Goal: Information Seeking & Learning: Find contact information

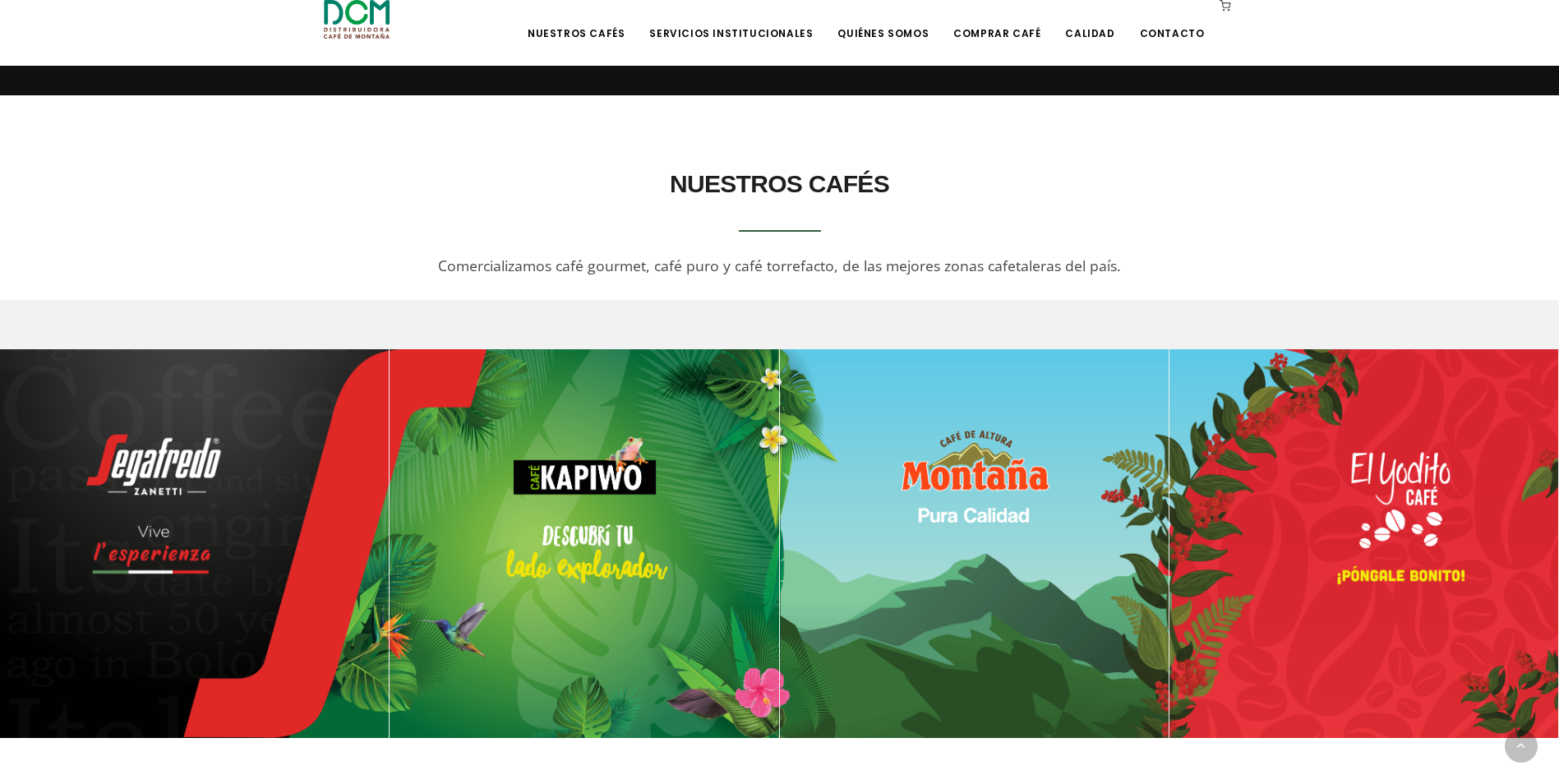
scroll to position [904, 0]
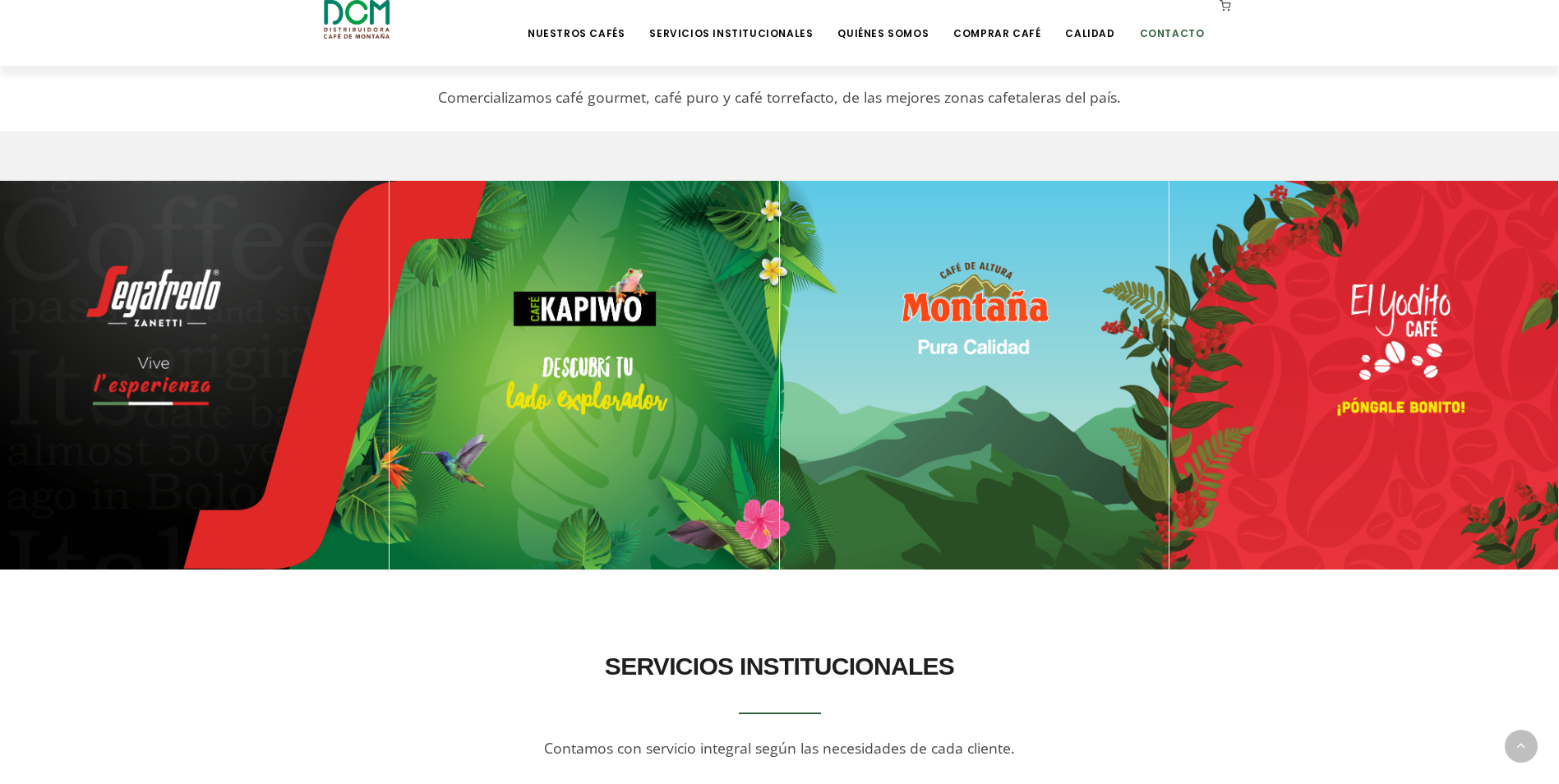
click at [880, 34] on link "Contacto" at bounding box center [1172, 21] width 84 height 39
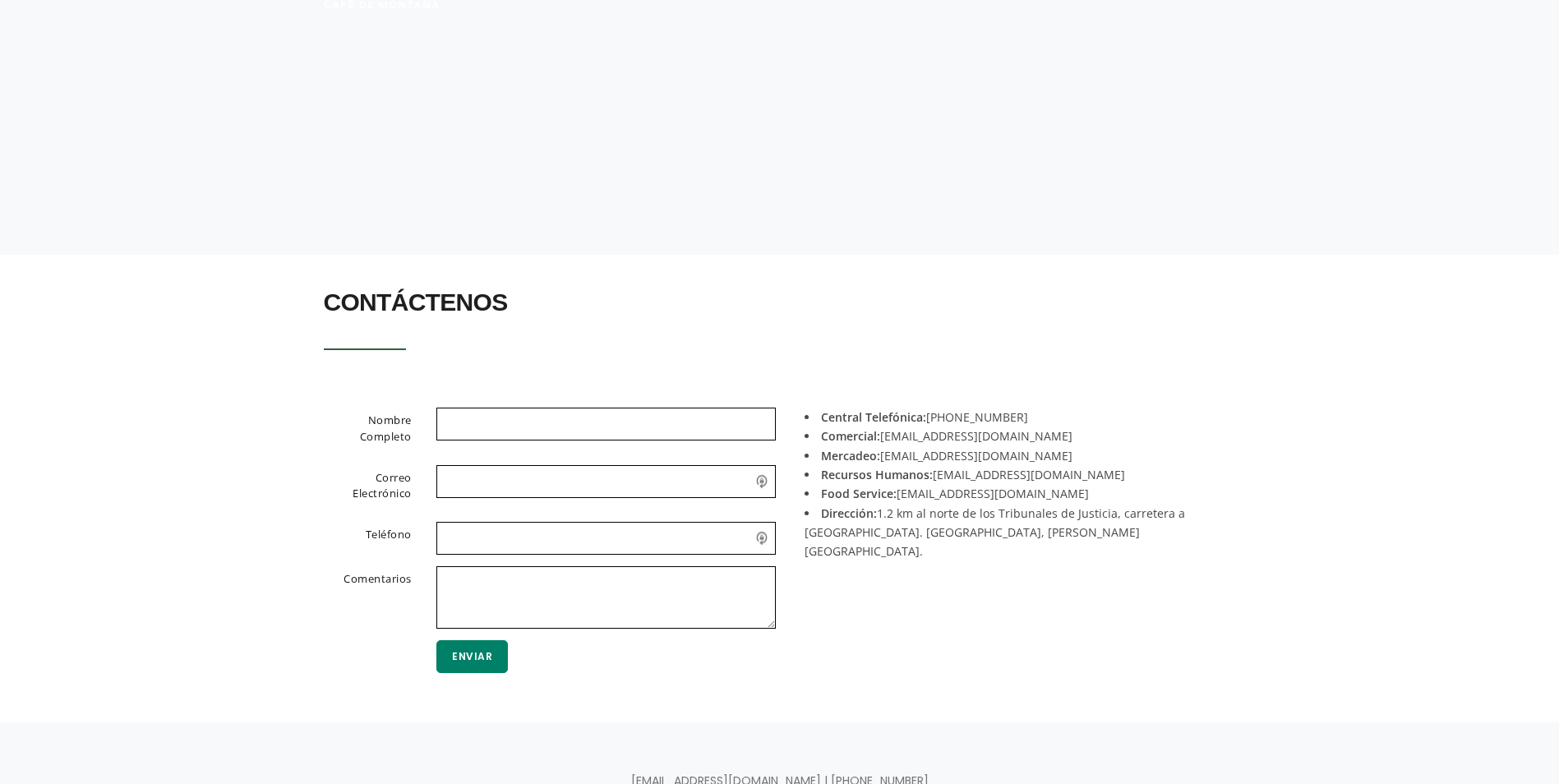
scroll to position [165, 0]
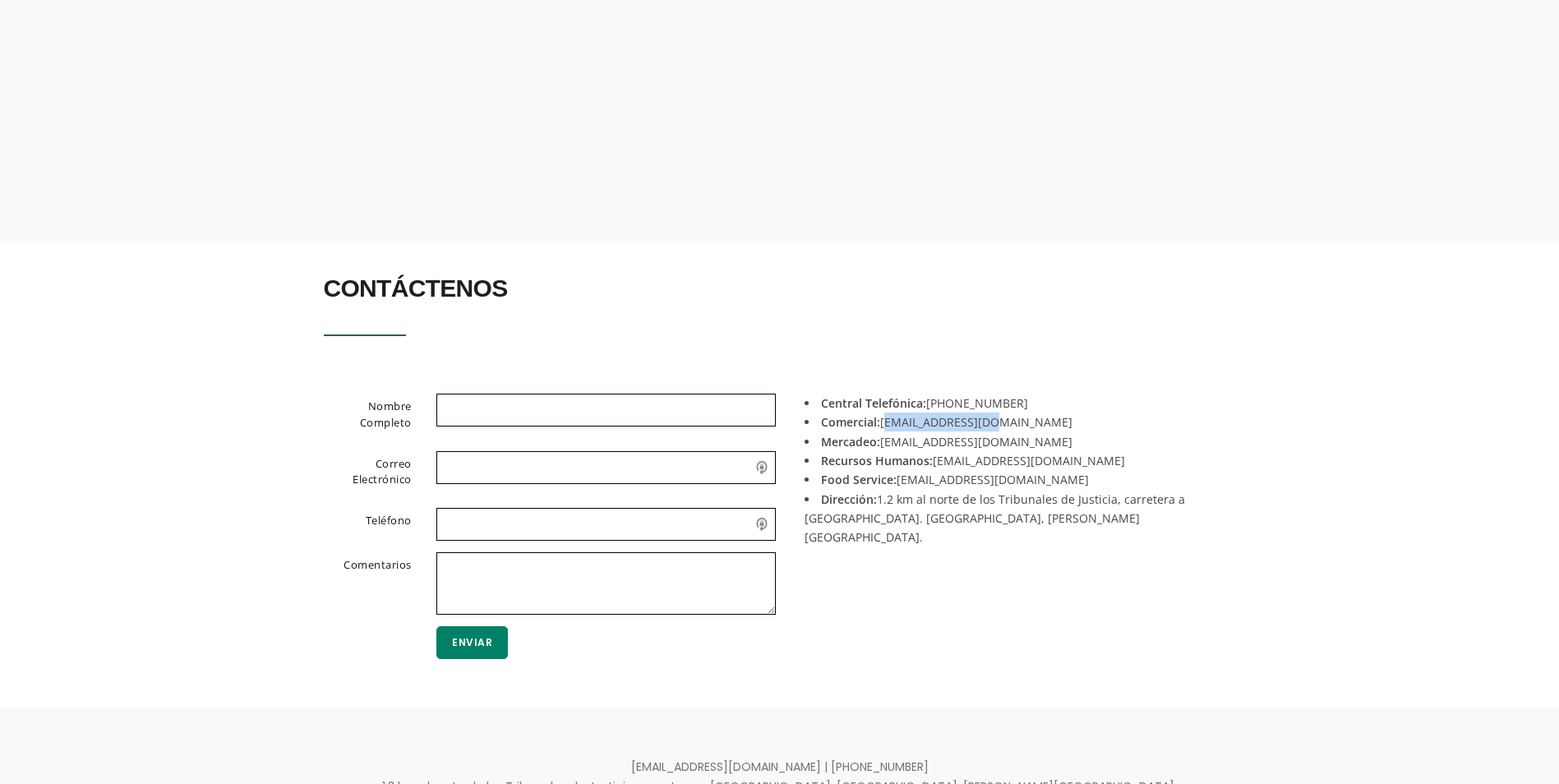
drag, startPoint x: 993, startPoint y: 423, endPoint x: 886, endPoint y: 423, distance: 107.0
click at [886, 423] on li "Comercial: [EMAIL_ADDRESS][DOMAIN_NAME]" at bounding box center [1014, 422] width 419 height 19
copy li "[EMAIL_ADDRESS][DOMAIN_NAME]"
drag, startPoint x: 998, startPoint y: 445, endPoint x: 885, endPoint y: 443, distance: 113.0
click at [885, 443] on li "Mercadeo: [EMAIL_ADDRESS][DOMAIN_NAME]" at bounding box center [1014, 442] width 419 height 19
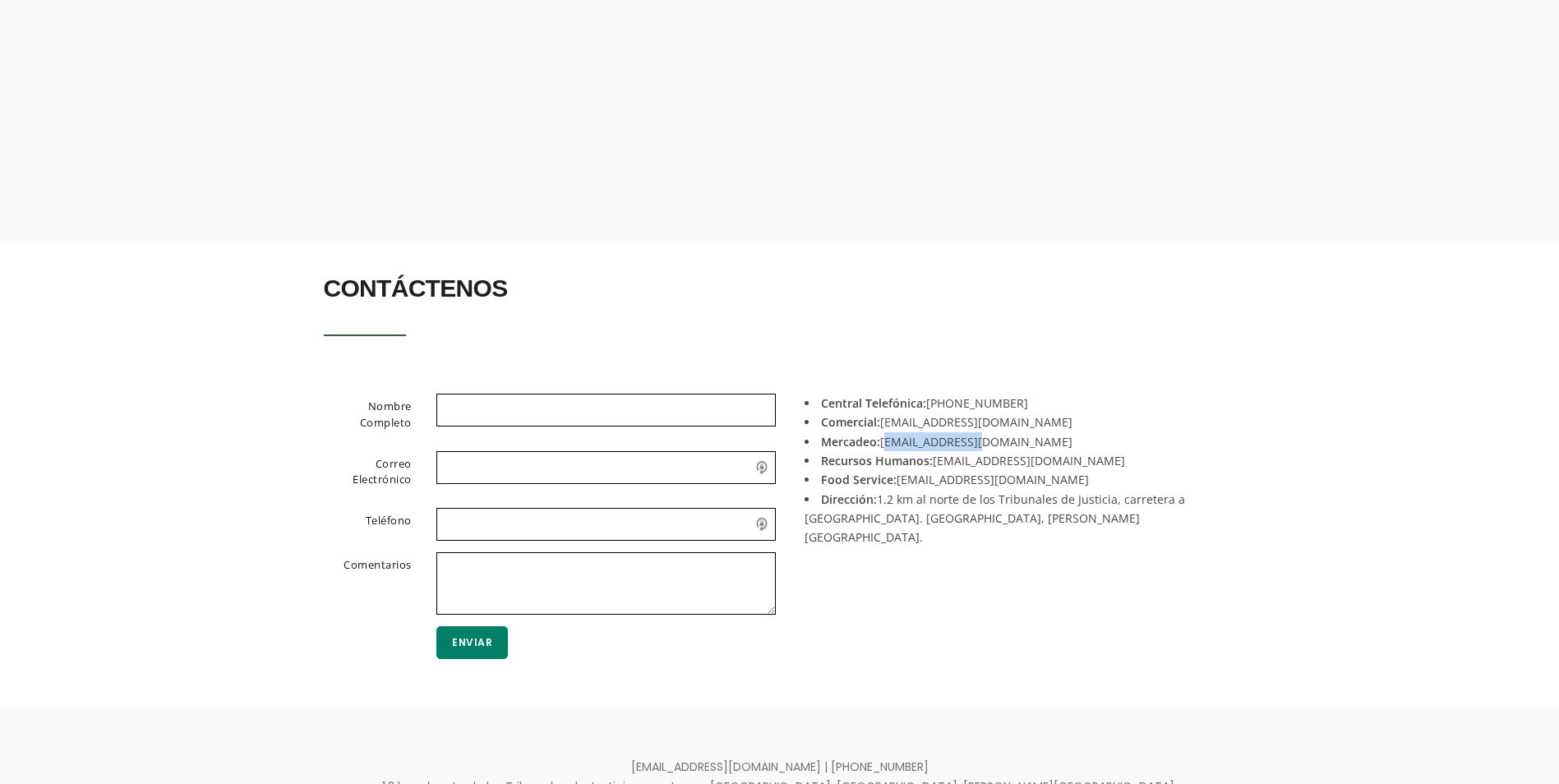
copy li "[EMAIL_ADDRESS][DOMAIN_NAME]"
